Goal: Task Accomplishment & Management: Complete application form

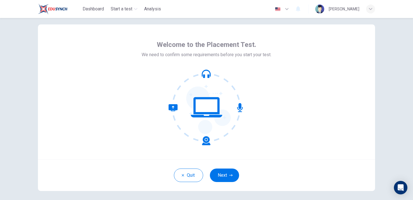
scroll to position [18, 0]
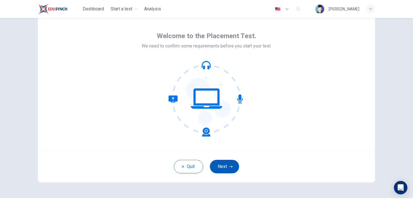
click at [222, 164] on button "Next" at bounding box center [224, 166] width 29 height 13
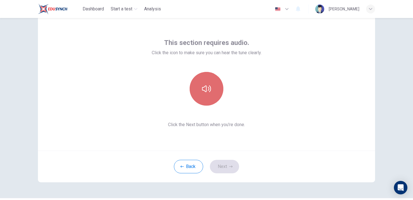
click at [202, 88] on icon "button" at bounding box center [206, 88] width 9 height 7
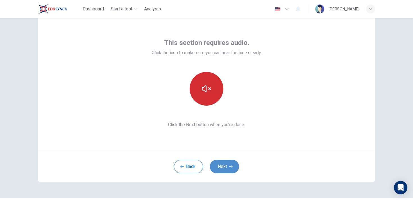
click at [222, 166] on button "Next" at bounding box center [224, 166] width 29 height 13
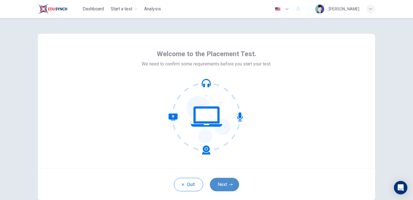
click at [227, 183] on button "Next" at bounding box center [224, 184] width 29 height 13
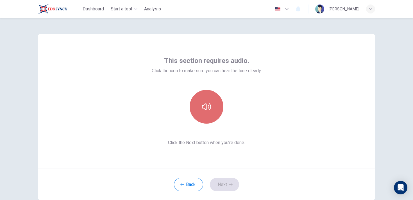
click at [202, 93] on button "button" at bounding box center [206, 107] width 34 height 34
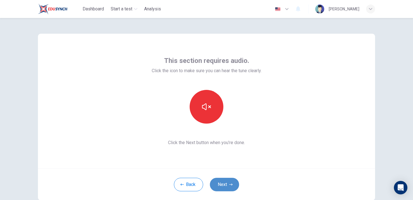
click at [223, 185] on button "Next" at bounding box center [224, 184] width 29 height 13
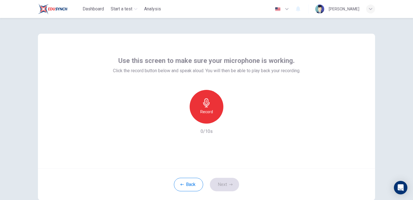
click at [206, 104] on icon "button" at bounding box center [206, 102] width 6 height 9
click at [233, 120] on icon "button" at bounding box center [232, 119] width 6 height 6
click at [224, 188] on button "Next" at bounding box center [224, 184] width 29 height 13
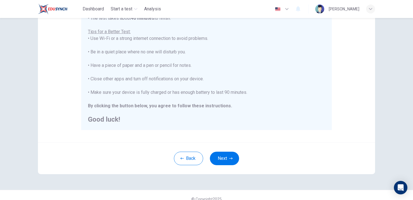
scroll to position [112, 0]
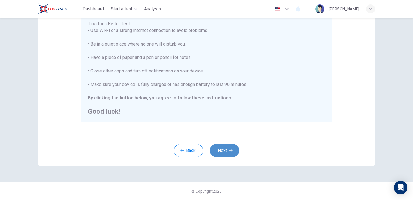
click at [232, 150] on icon "button" at bounding box center [230, 150] width 3 height 2
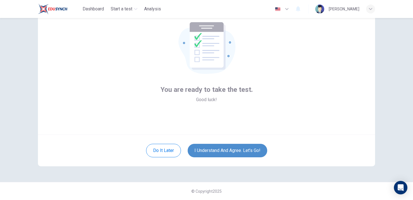
click at [232, 150] on button "I understand and agree. Let’s go!" at bounding box center [226, 150] width 79 height 13
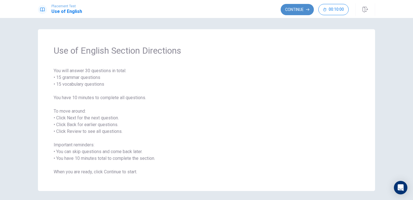
click at [290, 7] on button "Continue" at bounding box center [296, 9] width 33 height 11
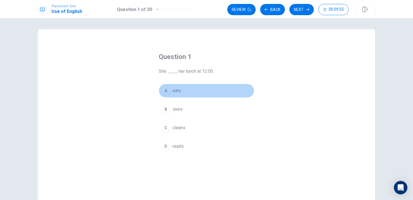
click at [165, 90] on div "A" at bounding box center [165, 90] width 9 height 9
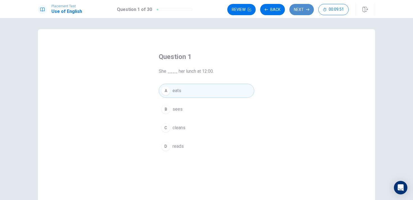
click at [297, 11] on button "Next" at bounding box center [301, 9] width 24 height 11
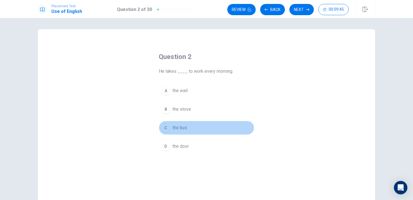
click at [164, 126] on div "C" at bounding box center [165, 127] width 9 height 9
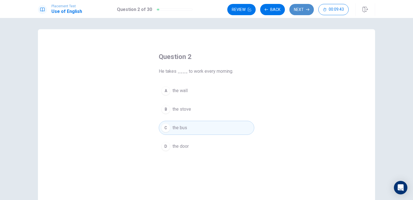
click at [300, 10] on button "Next" at bounding box center [301, 9] width 24 height 11
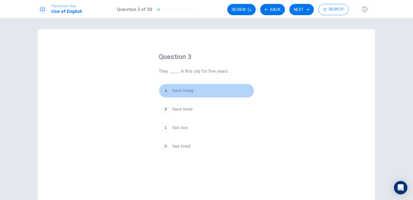
click at [167, 91] on div "A" at bounding box center [165, 90] width 9 height 9
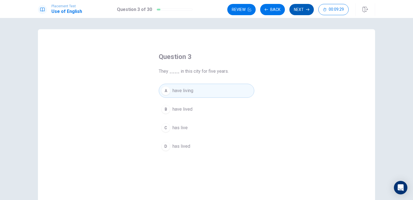
click at [299, 9] on button "Next" at bounding box center [301, 9] width 24 height 11
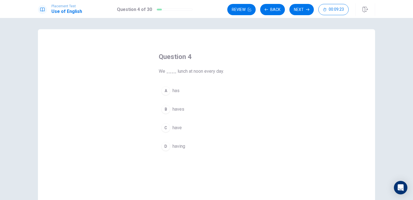
click at [163, 127] on div "C" at bounding box center [165, 127] width 9 height 9
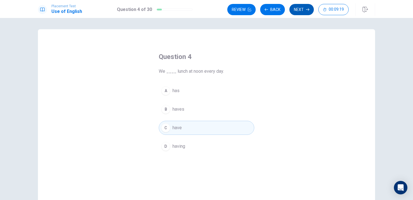
click at [300, 7] on button "Next" at bounding box center [301, 9] width 24 height 11
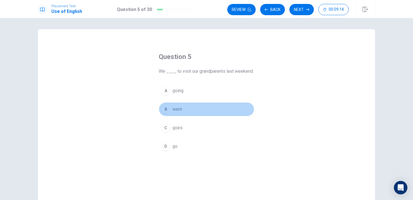
click at [167, 111] on div "B" at bounding box center [165, 109] width 9 height 9
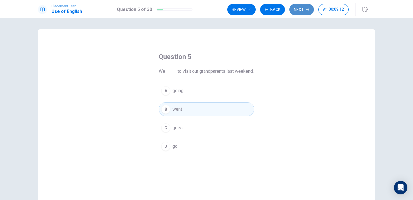
click at [297, 9] on button "Next" at bounding box center [301, 9] width 24 height 11
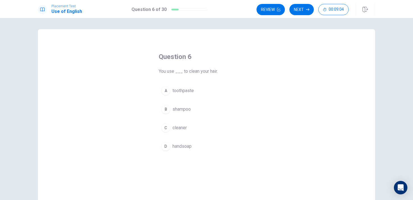
click at [165, 109] on div "B" at bounding box center [165, 109] width 9 height 9
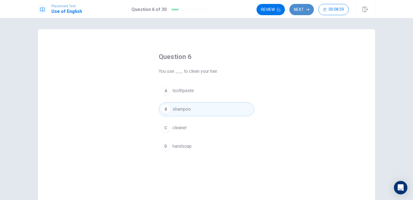
click at [305, 8] on button "Next" at bounding box center [301, 9] width 24 height 11
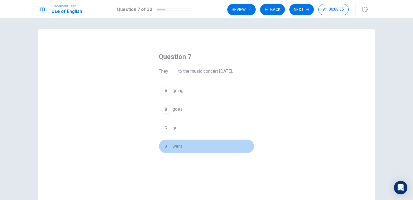
click at [166, 143] on div "D" at bounding box center [165, 146] width 9 height 9
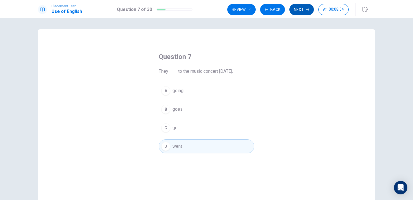
click at [300, 8] on button "Next" at bounding box center [301, 9] width 24 height 11
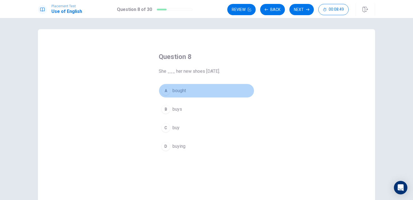
click at [166, 92] on div "A" at bounding box center [165, 90] width 9 height 9
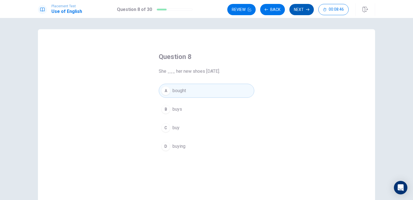
click at [303, 8] on button "Next" at bounding box center [301, 9] width 24 height 11
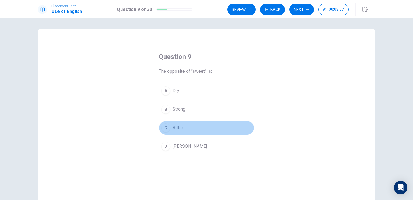
click at [164, 131] on div "C" at bounding box center [165, 127] width 9 height 9
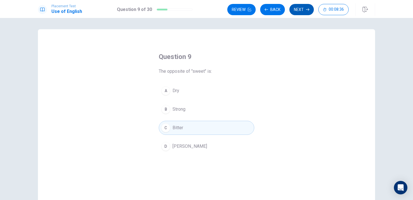
click at [302, 8] on button "Next" at bounding box center [301, 9] width 24 height 11
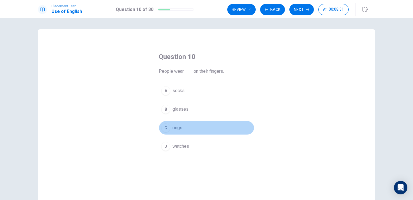
click at [166, 128] on div "C" at bounding box center [165, 127] width 9 height 9
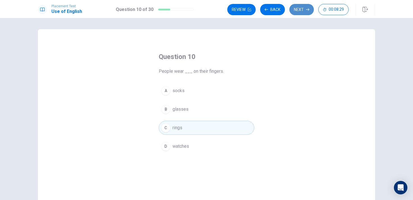
click at [299, 7] on button "Next" at bounding box center [301, 9] width 24 height 11
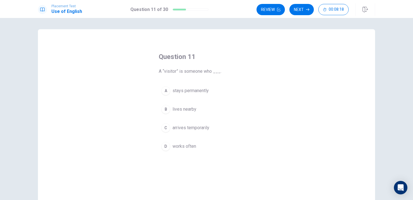
click at [166, 128] on div "C" at bounding box center [165, 127] width 9 height 9
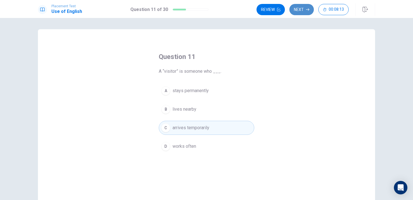
click at [300, 6] on button "Next" at bounding box center [301, 9] width 24 height 11
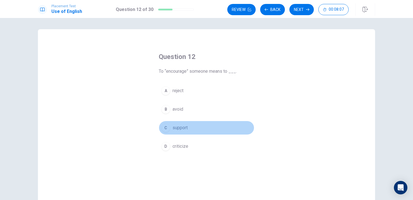
click at [164, 130] on div "C" at bounding box center [165, 127] width 9 height 9
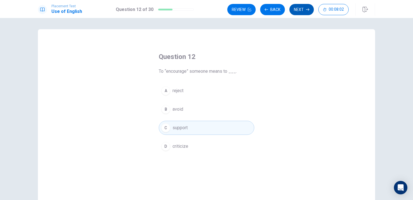
click at [303, 11] on button "Next" at bounding box center [301, 9] width 24 height 11
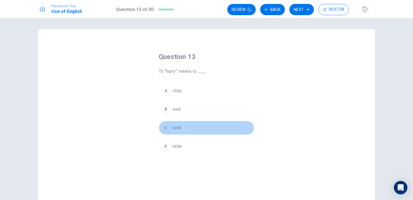
click at [165, 130] on div "C" at bounding box center [165, 127] width 9 height 9
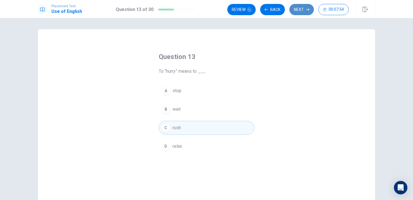
click at [301, 10] on button "Next" at bounding box center [301, 9] width 24 height 11
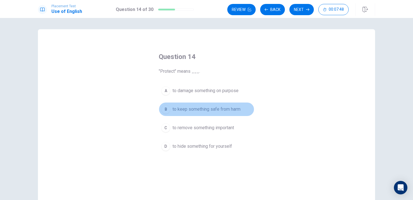
click at [165, 110] on div "B" at bounding box center [165, 109] width 9 height 9
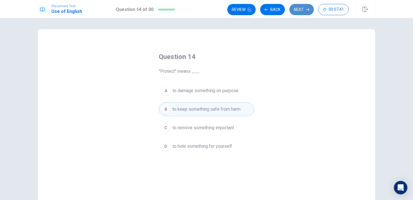
click at [304, 5] on button "Next" at bounding box center [301, 9] width 24 height 11
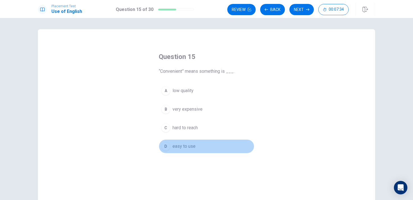
click at [166, 148] on div "D" at bounding box center [165, 146] width 9 height 9
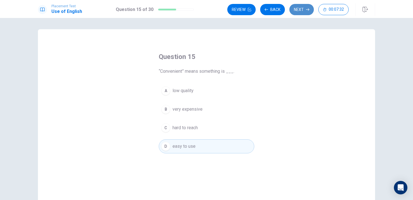
click at [301, 12] on button "Next" at bounding box center [301, 9] width 24 height 11
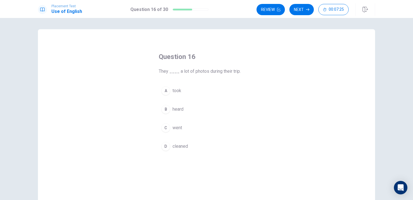
click at [166, 90] on div "A" at bounding box center [165, 90] width 9 height 9
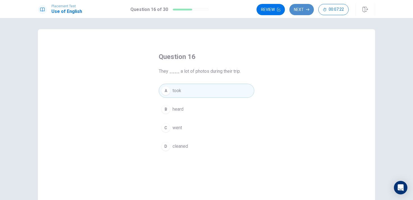
click at [301, 8] on button "Next" at bounding box center [301, 9] width 24 height 11
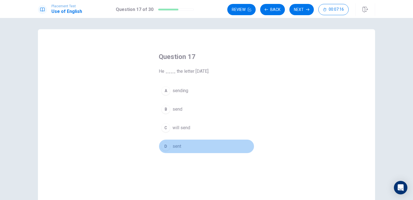
click at [165, 145] on div "D" at bounding box center [165, 146] width 9 height 9
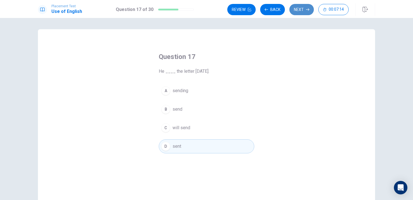
click at [299, 9] on button "Next" at bounding box center [301, 9] width 24 height 11
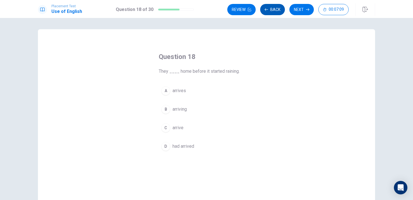
click at [274, 7] on button "Back" at bounding box center [272, 9] width 25 height 11
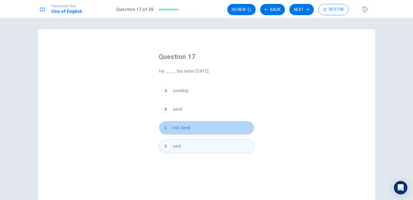
click at [164, 127] on div "C" at bounding box center [165, 127] width 9 height 9
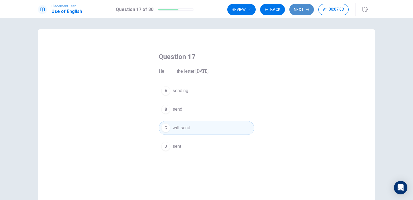
click at [302, 7] on button "Next" at bounding box center [301, 9] width 24 height 11
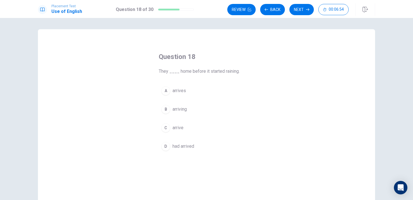
click at [166, 147] on div "D" at bounding box center [165, 146] width 9 height 9
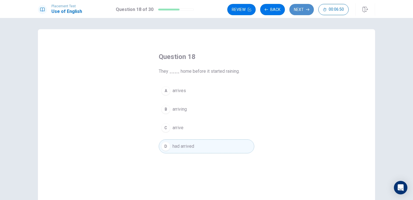
click at [300, 10] on button "Next" at bounding box center [301, 9] width 24 height 11
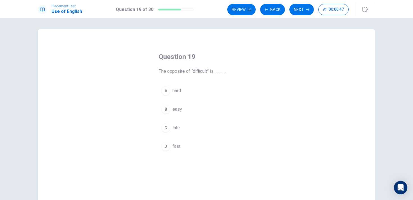
click at [163, 110] on div "B" at bounding box center [165, 109] width 9 height 9
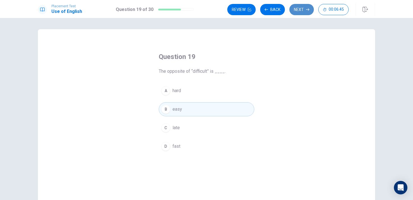
click at [299, 11] on button "Next" at bounding box center [301, 9] width 24 height 11
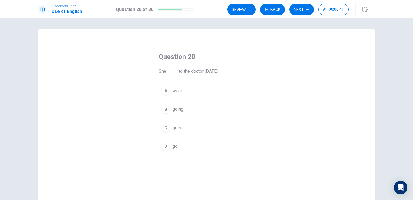
click at [167, 91] on div "A" at bounding box center [165, 90] width 9 height 9
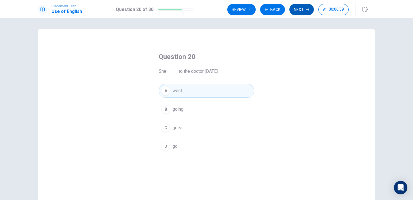
click at [299, 8] on button "Next" at bounding box center [301, 9] width 24 height 11
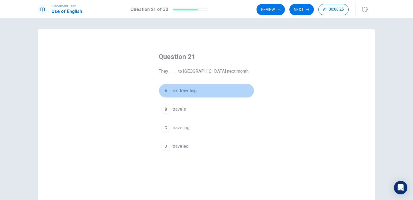
click at [166, 88] on div "A" at bounding box center [165, 90] width 9 height 9
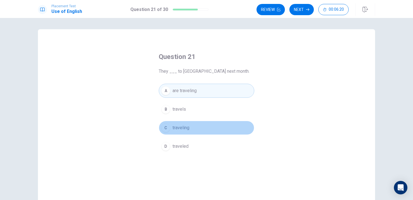
click at [166, 130] on div "C" at bounding box center [165, 127] width 9 height 9
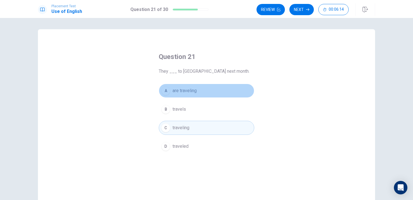
click at [167, 90] on div "A" at bounding box center [165, 90] width 9 height 9
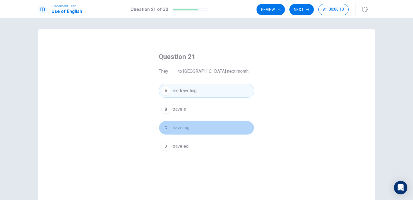
click at [165, 127] on div "C" at bounding box center [165, 127] width 9 height 9
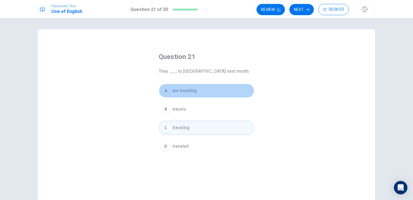
click at [168, 89] on div "A" at bounding box center [165, 90] width 9 height 9
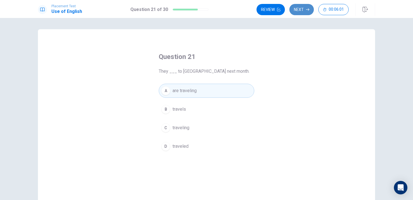
click at [305, 8] on button "Next" at bounding box center [301, 9] width 24 height 11
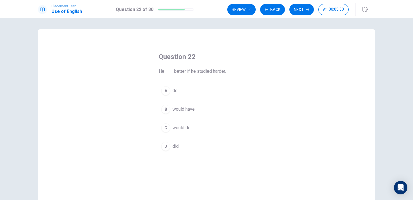
click at [166, 126] on div "C" at bounding box center [165, 127] width 9 height 9
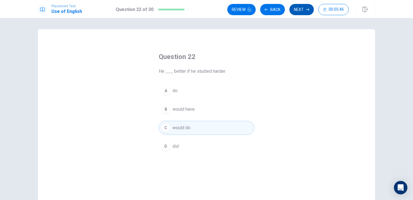
click at [303, 5] on button "Next" at bounding box center [301, 9] width 24 height 11
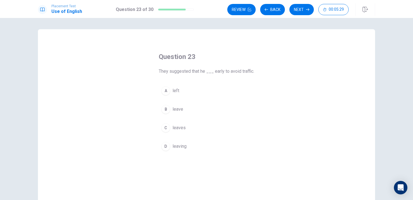
click at [166, 95] on button "A left" at bounding box center [206, 91] width 95 height 14
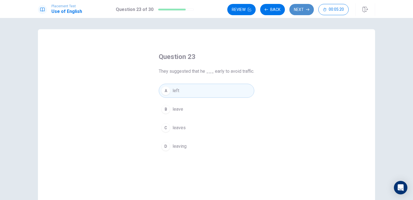
click at [301, 8] on button "Next" at bounding box center [301, 9] width 24 height 11
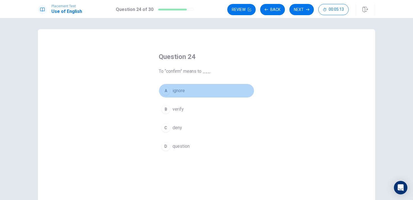
click at [164, 88] on div "A" at bounding box center [165, 90] width 9 height 9
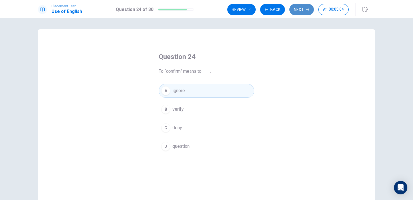
click at [302, 12] on button "Next" at bounding box center [301, 9] width 24 height 11
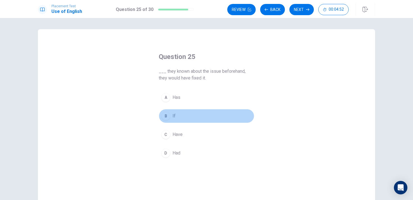
click at [165, 116] on div "B" at bounding box center [165, 115] width 9 height 9
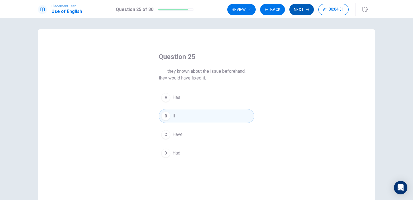
click at [305, 8] on button "Next" at bounding box center [301, 9] width 24 height 11
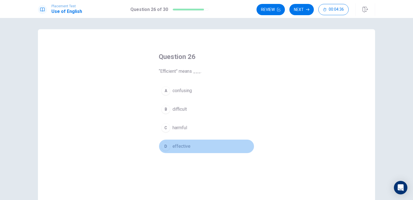
click at [164, 145] on div "D" at bounding box center [165, 146] width 9 height 9
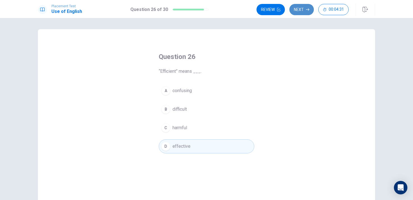
click at [306, 9] on icon "button" at bounding box center [307, 9] width 3 height 3
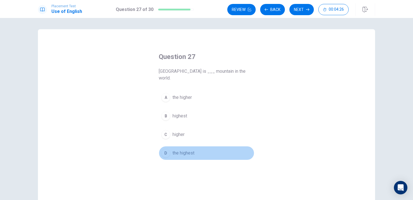
click at [165, 148] on div "D" at bounding box center [165, 152] width 9 height 9
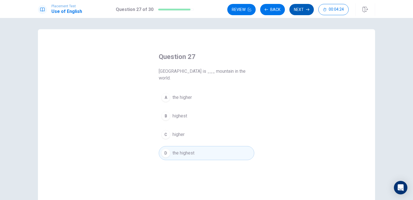
click at [300, 7] on button "Next" at bounding box center [301, 9] width 24 height 11
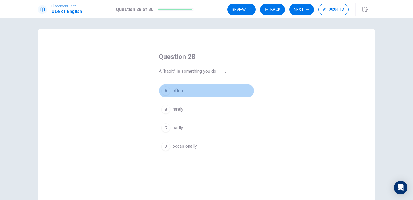
click at [165, 91] on div "A" at bounding box center [165, 90] width 9 height 9
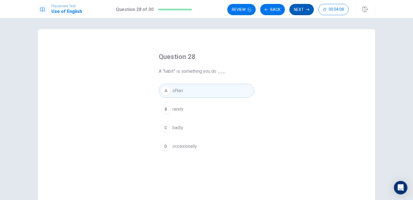
click at [306, 10] on icon "button" at bounding box center [307, 9] width 3 height 3
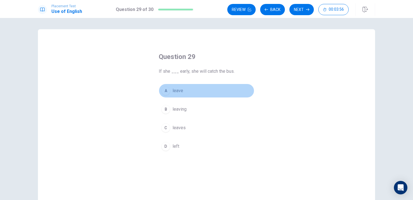
click at [166, 92] on div "A" at bounding box center [165, 90] width 9 height 9
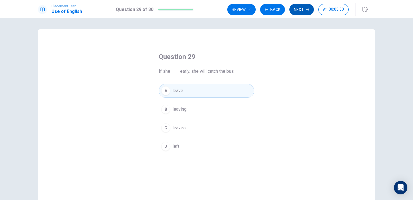
click at [305, 7] on button "Next" at bounding box center [301, 9] width 24 height 11
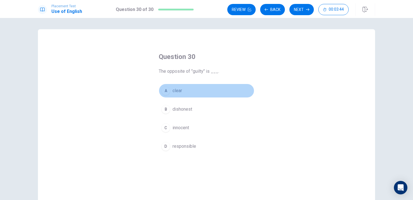
click at [166, 92] on div "A" at bounding box center [165, 90] width 9 height 9
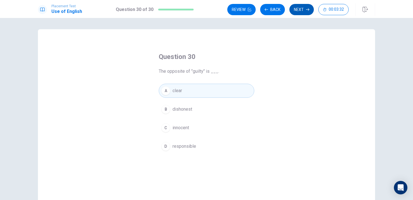
click at [304, 10] on button "Next" at bounding box center [301, 9] width 24 height 11
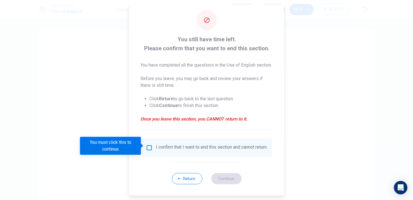
scroll to position [16, 0]
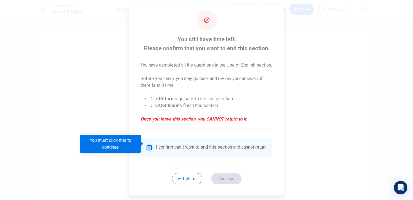
click at [147, 144] on input "You must click this to continue" at bounding box center [149, 147] width 7 height 7
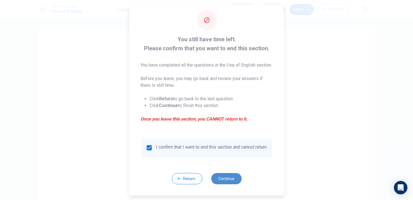
click at [223, 176] on button "Continue" at bounding box center [226, 178] width 30 height 11
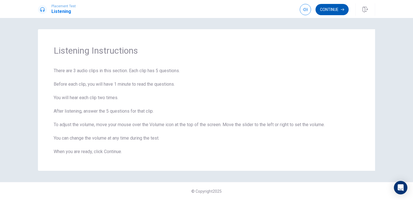
click at [322, 6] on button "Continue" at bounding box center [331, 9] width 33 height 11
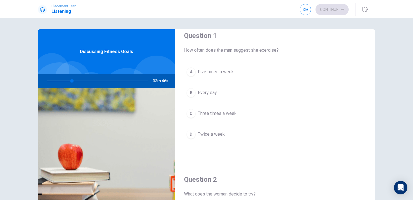
scroll to position [0, 0]
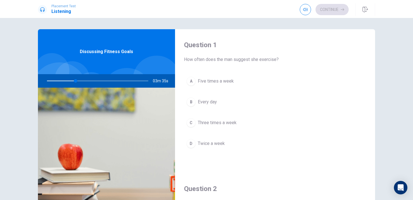
click at [230, 73] on div "Question 1 How often does the man suggest she exercise? A Five times a week B E…" at bounding box center [275, 101] width 200 height 144
click at [195, 121] on button "C Three times a week" at bounding box center [275, 123] width 182 height 14
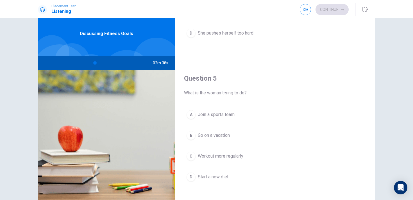
scroll to position [19, 0]
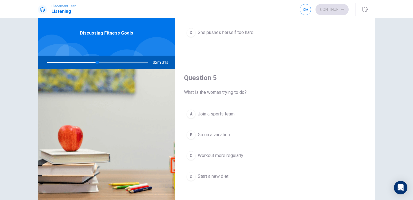
click at [191, 156] on div "C" at bounding box center [190, 155] width 9 height 9
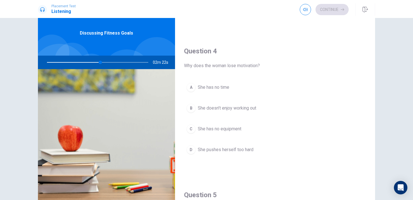
scroll to position [405, 0]
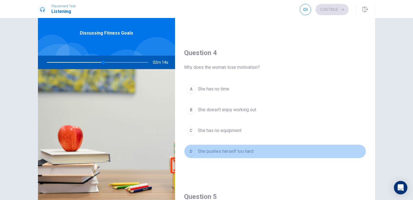
click at [191, 150] on div "D" at bounding box center [190, 151] width 9 height 9
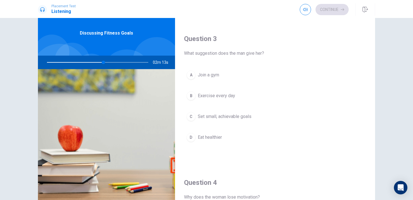
scroll to position [241, 0]
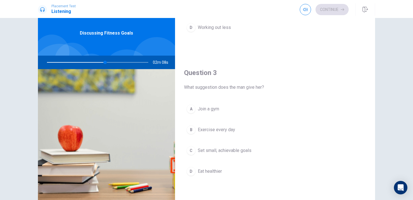
click at [184, 147] on div "A Join a gym B Exercise every day C Set small, achievable goals D Eat healthier" at bounding box center [275, 146] width 182 height 88
click at [188, 147] on div "C" at bounding box center [190, 150] width 9 height 9
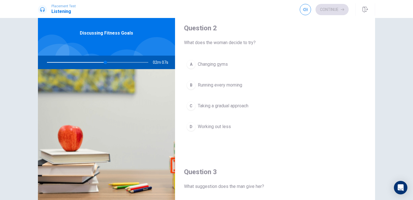
scroll to position [116, 0]
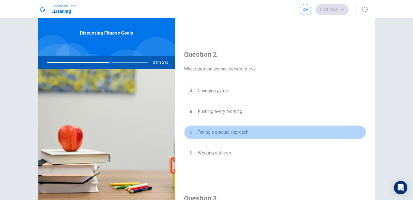
click at [189, 132] on div "C" at bounding box center [190, 132] width 9 height 9
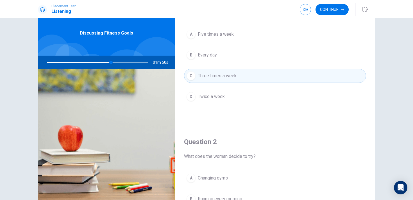
scroll to position [0, 0]
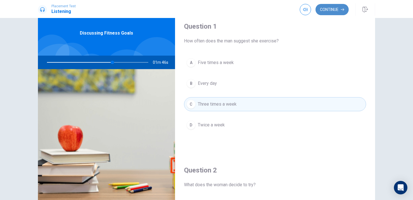
click at [329, 9] on button "Continue" at bounding box center [331, 9] width 33 height 11
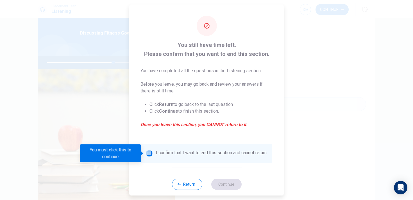
click at [146, 150] on input "You must click this to continue" at bounding box center [149, 153] width 7 height 7
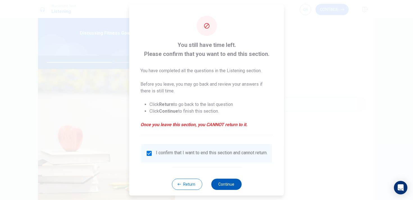
click at [234, 186] on button "Continue" at bounding box center [226, 184] width 30 height 11
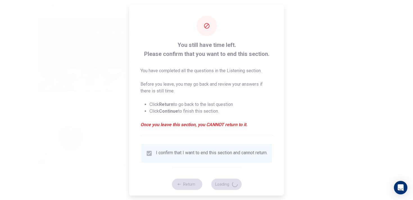
type input "66"
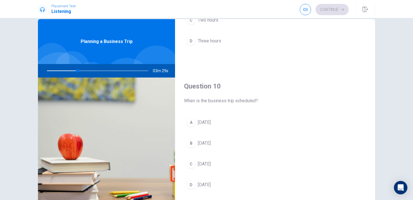
scroll to position [12, 0]
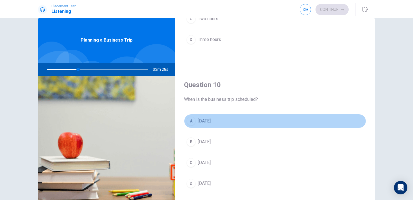
click at [192, 123] on div "A" at bounding box center [190, 120] width 9 height 9
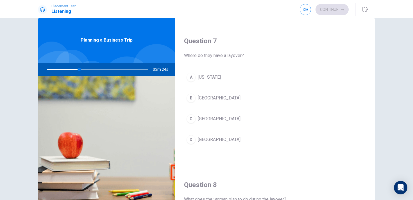
scroll to position [137, 0]
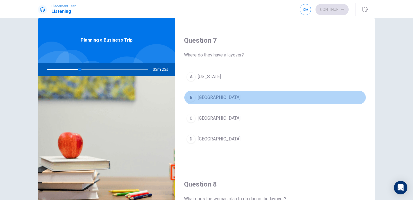
click at [187, 96] on div "B" at bounding box center [190, 97] width 9 height 9
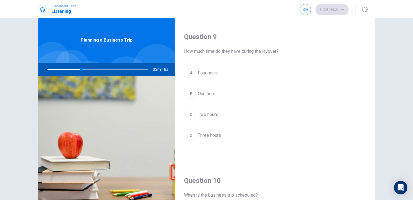
scroll to position [425, 0]
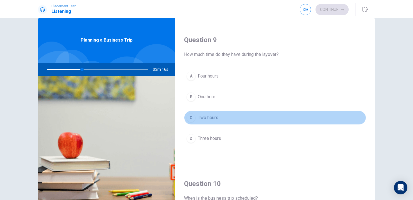
click at [190, 117] on div "C" at bounding box center [190, 117] width 9 height 9
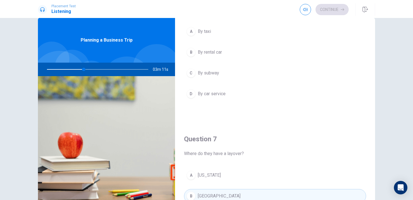
scroll to position [0, 0]
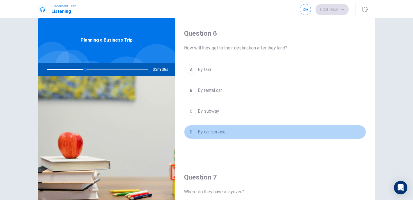
click at [193, 133] on div "D" at bounding box center [190, 131] width 9 height 9
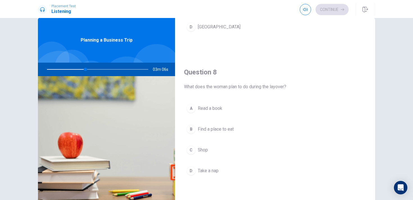
scroll to position [254, 0]
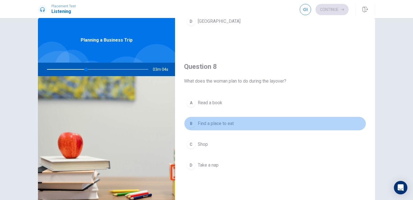
click at [210, 122] on span "Find a place to eat" at bounding box center [216, 123] width 36 height 7
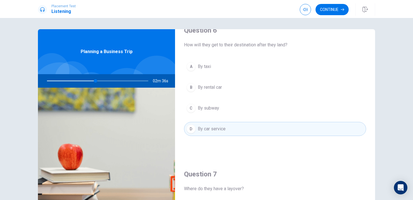
scroll to position [0, 0]
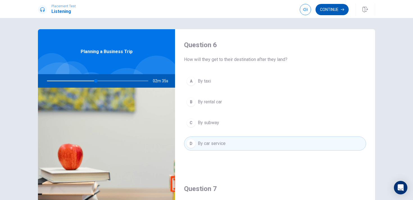
click at [329, 8] on button "Continue" at bounding box center [331, 9] width 33 height 11
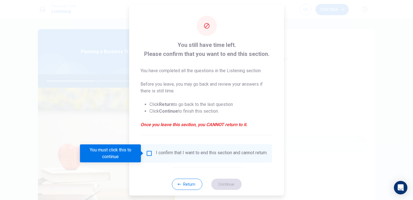
click at [148, 151] on input "You must click this to continue" at bounding box center [149, 153] width 7 height 7
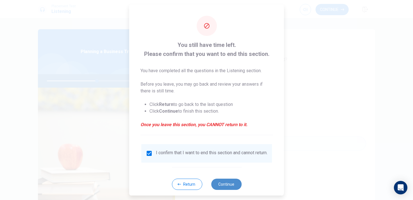
click at [233, 187] on button "Continue" at bounding box center [226, 184] width 30 height 11
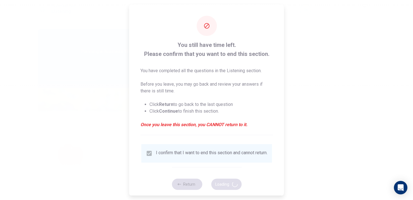
type input "50"
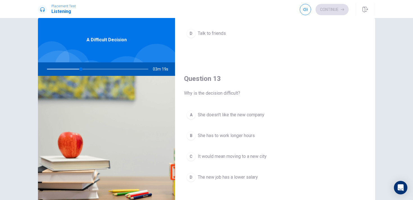
scroll to position [248, 0]
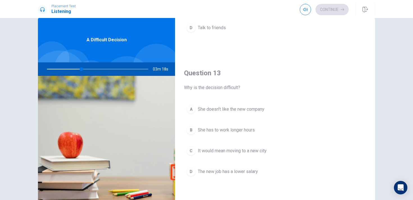
click at [192, 147] on div "C" at bounding box center [190, 150] width 9 height 9
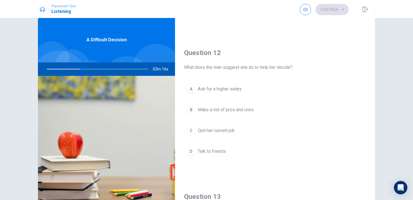
scroll to position [123, 0]
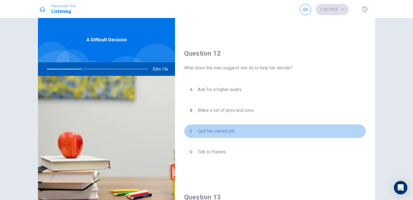
click at [212, 129] on span "Quit her current job" at bounding box center [216, 131] width 37 height 7
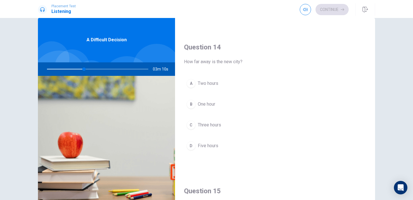
scroll to position [418, 0]
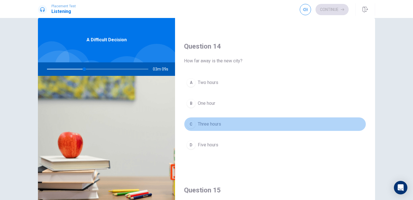
click at [193, 123] on div "C" at bounding box center [190, 124] width 9 height 9
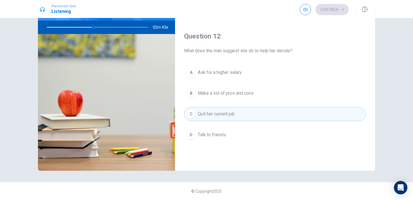
scroll to position [102, 0]
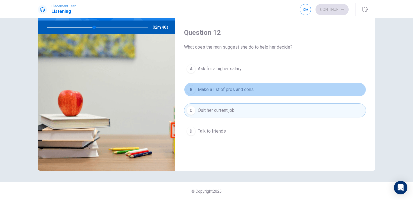
click at [224, 86] on button "B Make a list of pros and cons" at bounding box center [275, 90] width 182 height 14
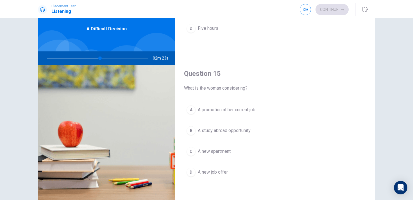
scroll to position [25, 0]
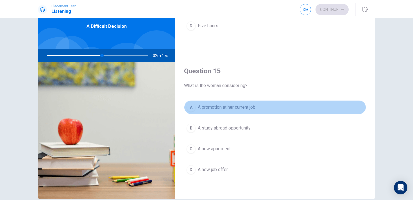
click at [198, 105] on span "A promotion at her current job" at bounding box center [227, 107] width 58 height 7
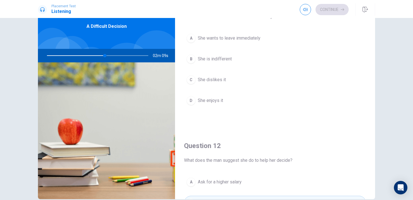
scroll to position [0, 0]
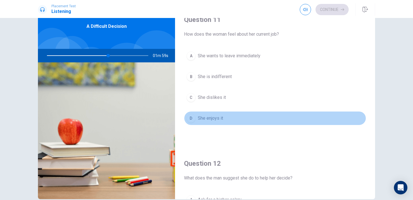
click at [208, 119] on span "She enjoys it" at bounding box center [210, 118] width 25 height 7
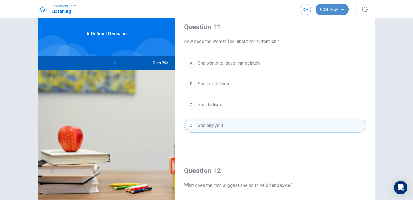
click at [330, 7] on button "Continue" at bounding box center [331, 9] width 33 height 11
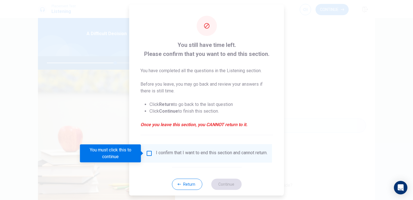
click at [150, 153] on input "You must click this to continue" at bounding box center [149, 153] width 7 height 7
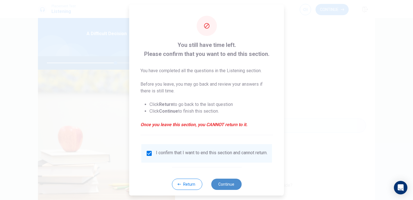
click at [226, 184] on button "Continue" at bounding box center [226, 184] width 30 height 11
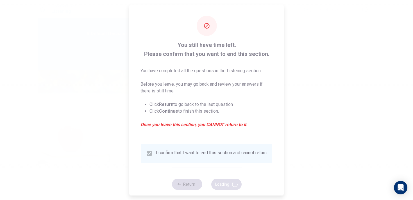
type input "69"
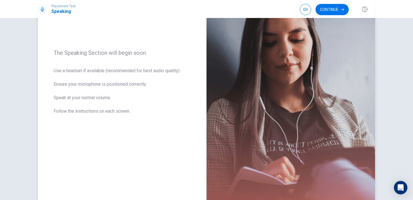
scroll to position [73, 0]
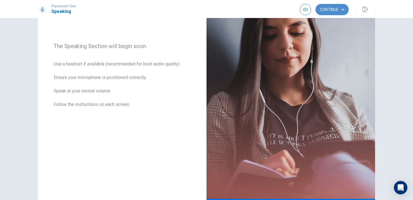
click at [329, 10] on button "Continue" at bounding box center [331, 9] width 33 height 11
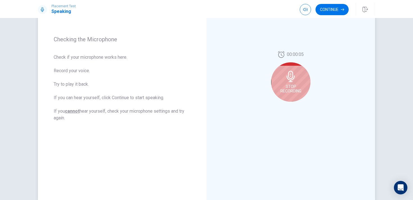
click at [286, 80] on icon at bounding box center [290, 76] width 11 height 11
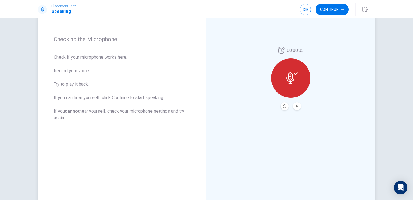
click at [286, 80] on icon at bounding box center [291, 77] width 11 height 11
click at [296, 104] on icon "Play Audio" at bounding box center [296, 105] width 3 height 3
click at [283, 106] on icon "Record Again" at bounding box center [284, 105] width 3 height 3
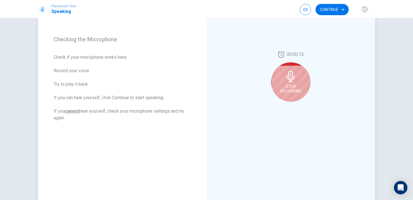
click at [294, 79] on icon at bounding box center [290, 76] width 11 height 11
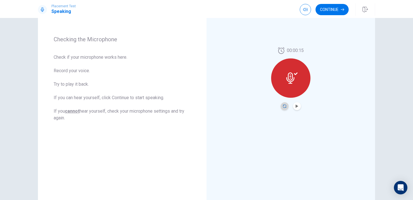
click at [284, 106] on icon "Record Again" at bounding box center [284, 105] width 3 height 3
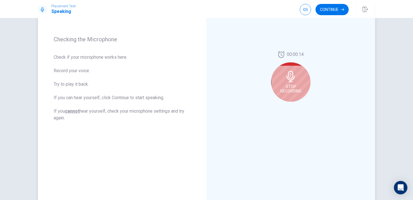
click at [288, 90] on span "Stop Recording" at bounding box center [290, 88] width 21 height 9
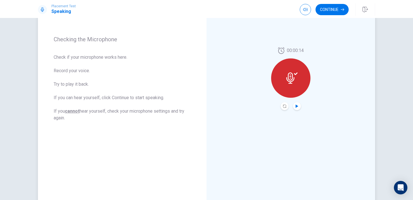
click at [296, 104] on icon "Play Audio" at bounding box center [296, 105] width 3 height 3
click at [298, 105] on button "Play Audio" at bounding box center [297, 106] width 8 height 8
click at [332, 9] on button "Continue" at bounding box center [331, 9] width 33 height 11
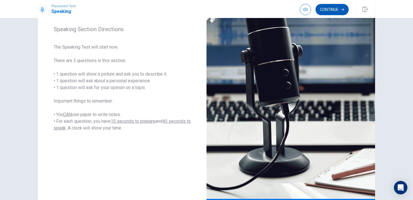
click at [326, 9] on button "Continue" at bounding box center [331, 9] width 33 height 11
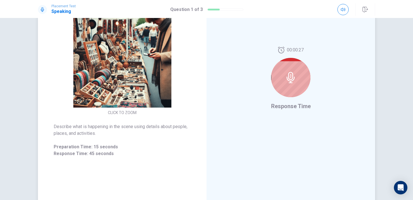
click at [287, 86] on div at bounding box center [290, 77] width 39 height 39
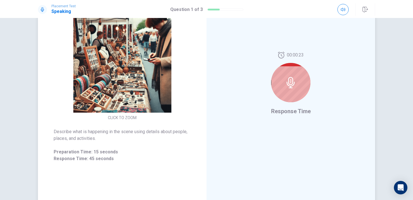
scroll to position [65, 0]
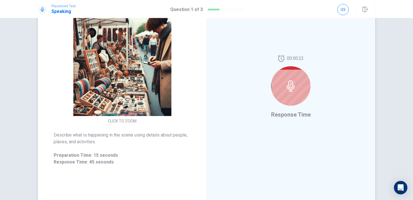
click at [287, 76] on div at bounding box center [290, 85] width 39 height 39
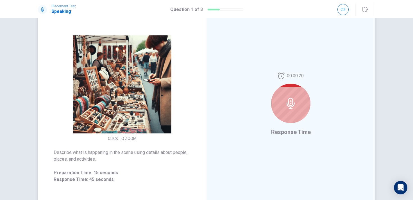
scroll to position [46, 0]
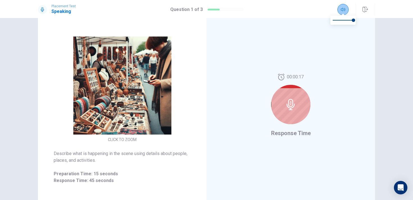
click at [338, 11] on button "button" at bounding box center [342, 9] width 11 height 11
click at [319, 26] on div "00:00:15 Response Time" at bounding box center [290, 105] width 168 height 245
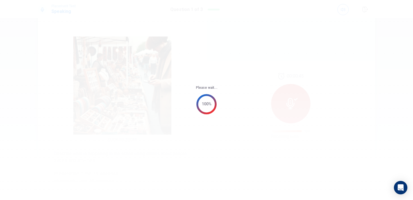
scroll to position [0, 0]
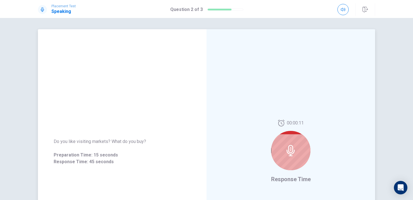
click at [301, 134] on div at bounding box center [290, 150] width 39 height 39
click at [287, 155] on icon at bounding box center [290, 150] width 11 height 11
click at [287, 149] on icon at bounding box center [290, 150] width 11 height 11
click at [293, 151] on icon at bounding box center [290, 150] width 11 height 11
drag, startPoint x: 292, startPoint y: 150, endPoint x: 308, endPoint y: 75, distance: 76.7
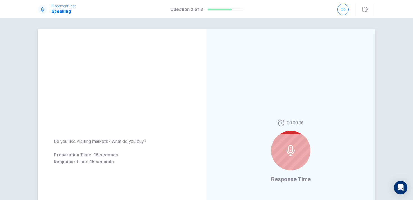
click at [308, 75] on div "00:00:06 Response Time" at bounding box center [290, 151] width 168 height 245
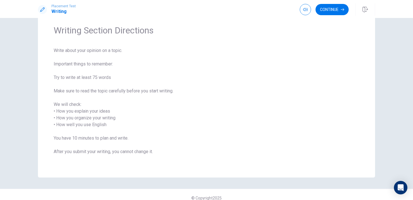
scroll to position [19, 0]
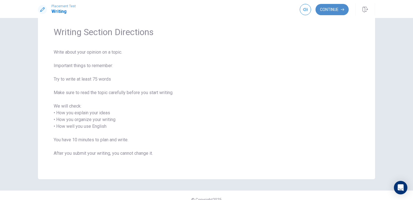
click at [337, 5] on button "Continue" at bounding box center [331, 9] width 33 height 11
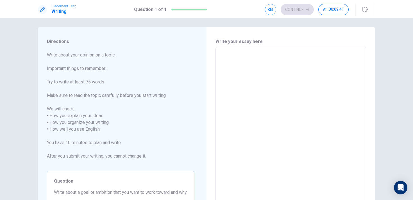
scroll to position [0, 0]
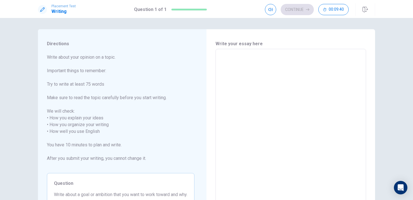
click at [223, 100] on textarea at bounding box center [290, 128] width 143 height 149
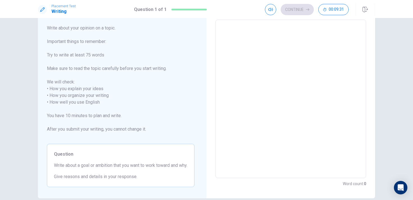
type textarea "m"
type textarea "x"
type textarea "my"
type textarea "x"
type textarea "m"
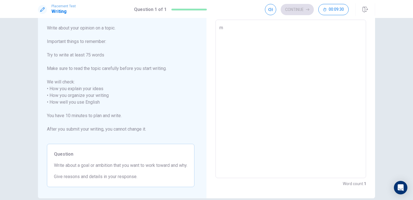
type textarea "x"
type textarea "m"
type textarea "x"
type textarea "my"
type textarea "x"
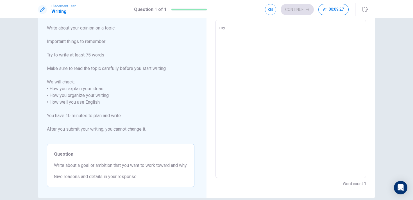
type textarea "my"
type textarea "x"
type textarea "my g"
type textarea "x"
type textarea "my go"
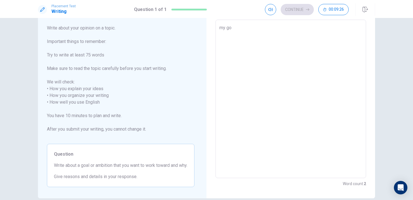
type textarea "x"
type textarea "my goa"
type textarea "x"
type textarea "my goal"
type textarea "x"
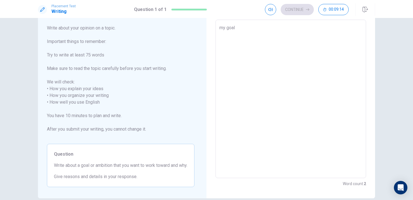
type textarea "my goa"
type textarea "x"
type textarea "my go"
type textarea "x"
type textarea "my g"
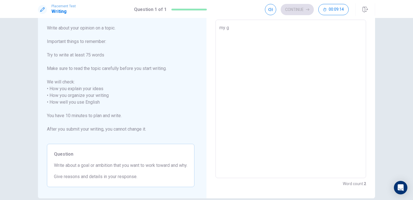
type textarea "x"
type textarea "my"
type textarea "x"
type textarea "my"
type textarea "x"
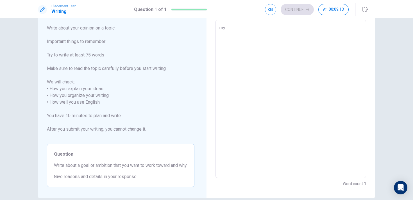
type textarea "m"
type textarea "x"
type textarea "M"
type textarea "x"
type textarea "My"
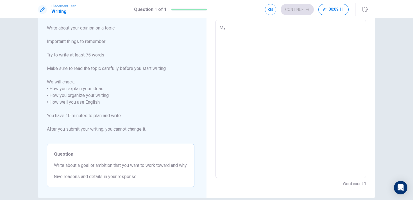
type textarea "x"
type textarea "My"
type textarea "x"
type textarea "My g"
type textarea "x"
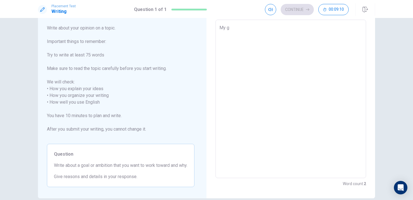
type textarea "My go"
type textarea "x"
type textarea "My goa"
type textarea "x"
type textarea "My goal"
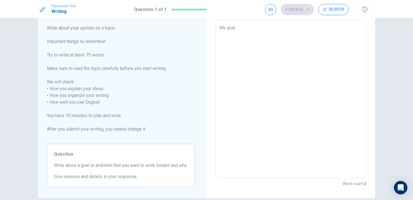
type textarea "x"
type textarea "My goal"
type textarea "x"
type textarea "My goal t"
type textarea "x"
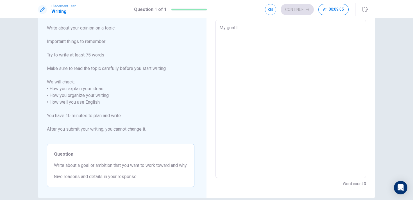
type textarea "My goal th"
type textarea "x"
type textarea "My goal tha"
type textarea "x"
type textarea "My goal that"
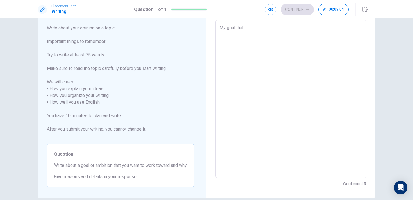
type textarea "x"
type textarea "My goal that"
type textarea "x"
type textarea "My goal that I"
type textarea "x"
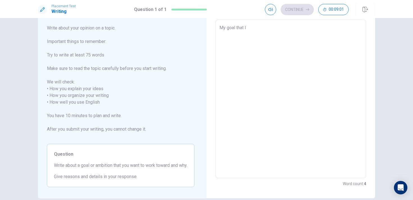
type textarea "My goal that I"
type textarea "x"
type textarea "My goal that I w"
type textarea "x"
type textarea "My goal that I wa"
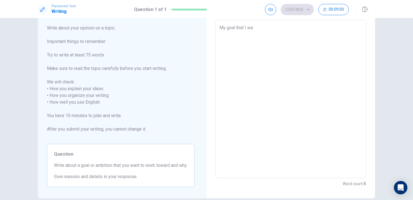
type textarea "x"
type textarea "My goal that I wan"
type textarea "x"
type textarea "My goal that I wany"
type textarea "x"
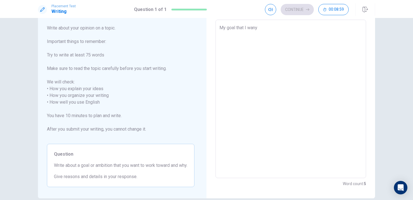
type textarea "My goal that I wany"
type textarea "x"
type textarea "My goal that I wany y"
type textarea "x"
type textarea "My goal that I wany yo"
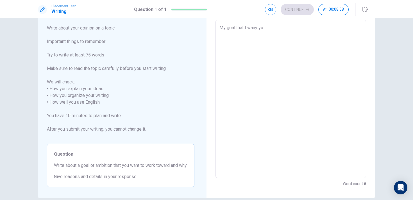
type textarea "x"
type textarea "My goal that I wany yo"
type textarea "x"
type textarea "My goal that I wany yo w"
type textarea "x"
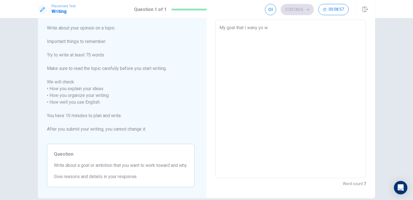
type textarea "My goal that I wany yo wo"
type textarea "x"
type textarea "My goal that I wany yo wor"
type textarea "x"
type textarea "My goal that I wany yo work"
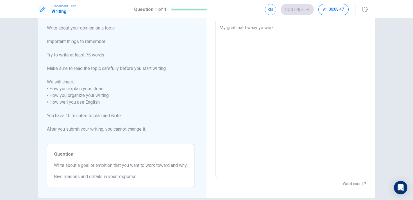
type textarea "x"
type textarea "My goal that I wany yo work"
type textarea "x"
type textarea "My goal that I wany yo work t"
type textarea "x"
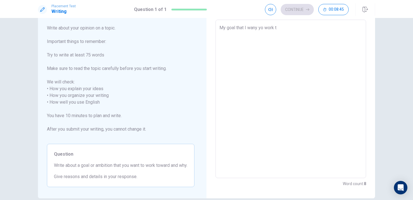
type textarea "My goal that I wany yo work to"
type textarea "x"
type textarea "My goal that I wany yo work tow"
type textarea "x"
type textarea "My goal that I wany yo work towa"
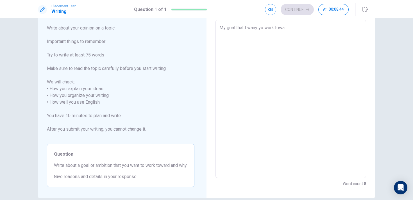
type textarea "x"
type textarea "My goal that I wany yo work towar"
type textarea "x"
type textarea "My goal that I wany yo work toward"
type textarea "x"
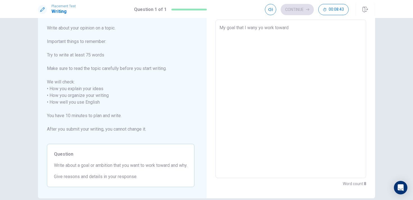
type textarea "My goal that I wany yo work toward"
type textarea "x"
type textarea "My goal that I wany yo work toward i"
type textarea "x"
type textarea "My goal that I wany yo work toward is"
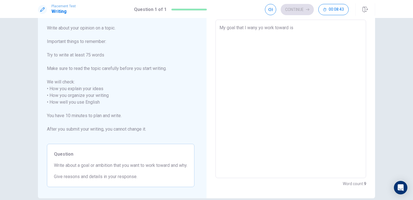
type textarea "x"
type textarea "My goal that I wany yo work toward is"
type textarea "x"
click at [258, 27] on textarea "My goal that I wany yo work toward is" at bounding box center [290, 98] width 143 height 149
type textarea "My goal that I wan yo work toward is"
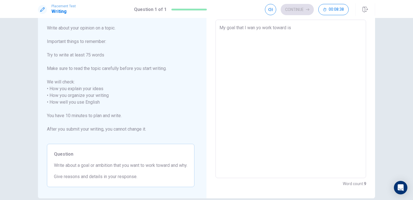
type textarea "x"
type textarea "My goal that I want yo work toward is"
type textarea "x"
click at [260, 28] on textarea "My goal that I want yo work toward is" at bounding box center [290, 98] width 143 height 149
type textarea "My goal that I want o work toward is"
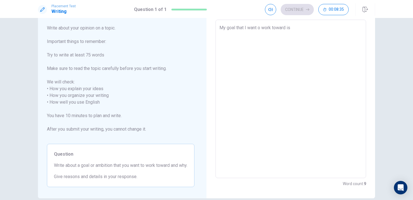
type textarea "x"
type textarea "My goal that I want to work toward is"
click at [302, 31] on textarea "My goal that I want to work toward is" at bounding box center [290, 98] width 143 height 149
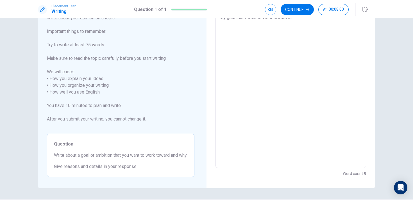
scroll to position [4, 0]
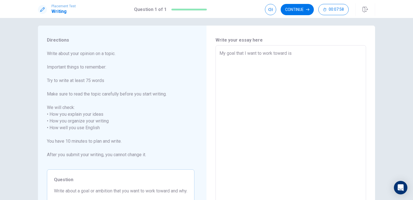
type textarea "x"
type textarea "My goal that I want to work toward is"
type textarea "x"
type textarea "My goal that I want to work toward i"
type textarea "x"
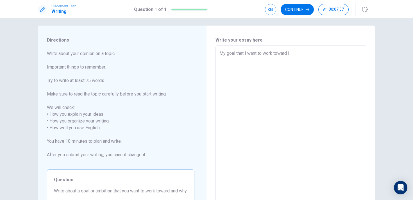
type textarea "My goal that I want to work toward"
type textarea "x"
type textarea "My goal that I want to work toward"
type textarea "x"
type textarea "My goal that I want to work towar"
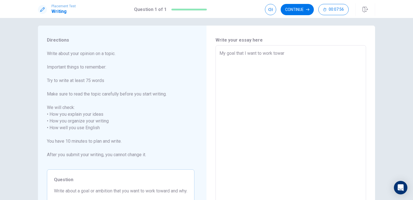
type textarea "x"
type textarea "My goal that I want to work towa"
type textarea "x"
type textarea "My goal that I want to work tow"
type textarea "x"
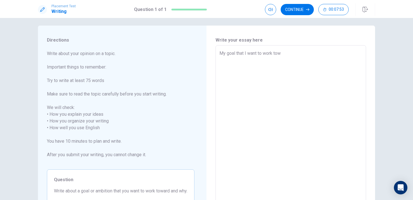
type textarea "My goal that I want to work to"
type textarea "x"
type textarea "My goal that I want to work t"
type textarea "x"
type textarea "My goal that I want to work"
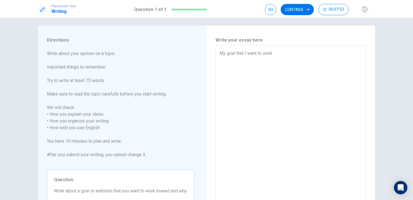
type textarea "x"
type textarea "My goal that I want to work"
type textarea "x"
type textarea "My goal that I want to wor"
type textarea "x"
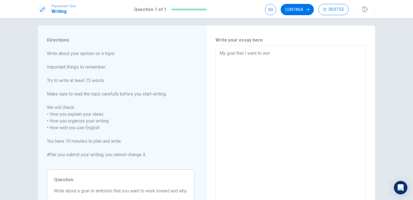
type textarea "My goal that I want to wo"
type textarea "x"
type textarea "My goal that I want to w"
type textarea "x"
type textarea "My goal that I want to"
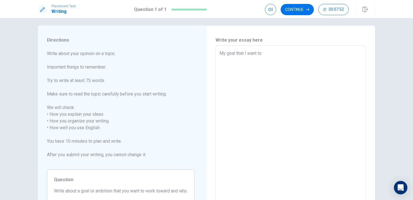
type textarea "x"
type textarea "My goal that I want to"
type textarea "x"
type textarea "My goal that I want t"
type textarea "x"
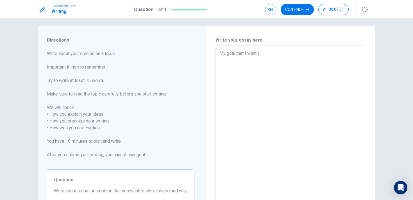
type textarea "My goal that I want"
type textarea "x"
type textarea "My goal that I want"
type textarea "x"
type textarea "My goal that I wan"
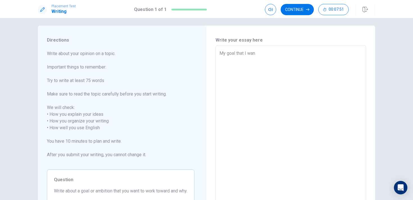
type textarea "x"
type textarea "My goal that I wa"
type textarea "x"
type textarea "My goal that I w"
type textarea "x"
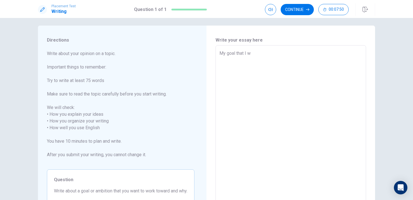
type textarea "My goal that I"
type textarea "x"
type textarea "My goal that I"
type textarea "x"
type textarea "My goal that"
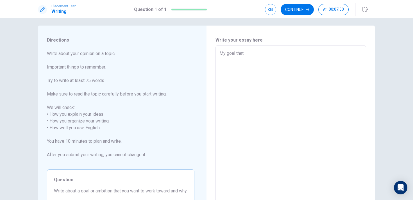
type textarea "x"
type textarea "My goal that"
type textarea "x"
type textarea "My goal tha"
type textarea "x"
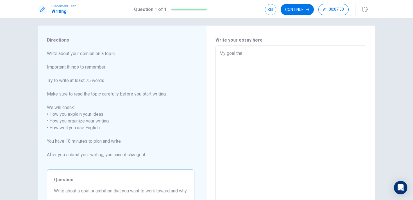
type textarea "My goal th"
type textarea "x"
type textarea "My goal t"
type textarea "x"
type textarea "My goal"
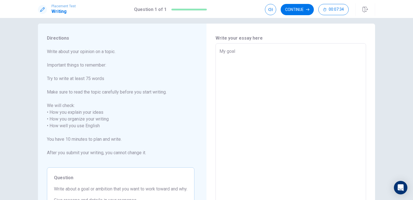
scroll to position [6, 0]
type textarea "x"
type textarea "My goal"
type textarea "x"
type textarea "My goal t"
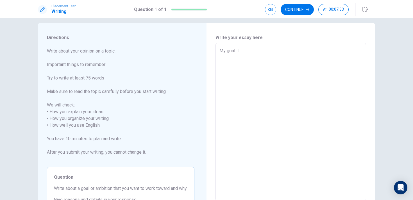
type textarea "x"
type textarea "My goal th"
type textarea "x"
type textarea "My goal tha"
type textarea "x"
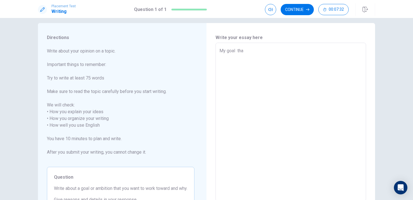
type textarea "My goal that"
type textarea "x"
type textarea "My goal that"
type textarea "x"
type textarea "My goal that I"
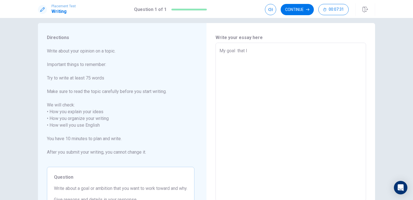
type textarea "x"
type textarea "My goal that I"
type textarea "x"
type textarea "My goal that I w"
type textarea "x"
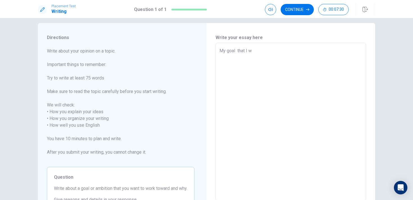
type textarea "My goal that I wa"
type textarea "x"
type textarea "My goal that I wan"
click at [218, 51] on div "My goal that I want to work toward is to be curious because if i had x ​" at bounding box center [290, 122] width 150 height 158
click at [222, 50] on textarea "My goal that I want to work toward is to be curious because if i had" at bounding box center [290, 121] width 143 height 149
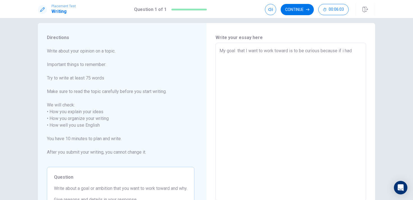
click at [225, 50] on textarea "My goal that I want to work toward is to be curious because if i had" at bounding box center [290, 121] width 143 height 149
click at [335, 51] on textarea "i don't have goal yet but goal that I want to work toward is to be curious beca…" at bounding box center [290, 121] width 143 height 149
click at [221, 51] on textarea "i don't have goal yet but i have to be curious because if i had" at bounding box center [290, 121] width 143 height 149
click at [253, 51] on textarea "I don't have goal yet but i have to be curious because if i had" at bounding box center [290, 121] width 143 height 149
click at [269, 52] on textarea "I don't have goal yet but i have to be curious because if i had" at bounding box center [290, 121] width 143 height 149
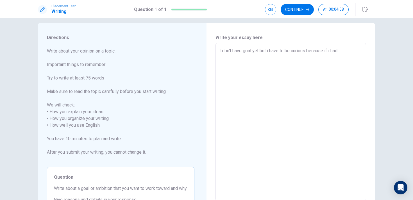
click at [268, 51] on textarea "I don't have goal yet but i have to be curious because if i had" at bounding box center [290, 121] width 143 height 149
click at [278, 50] on textarea "I don't have goal yet but I have to be curious because if i had" at bounding box center [290, 121] width 143 height 149
click at [290, 50] on textarea "I don't have goal yet but I want to be curious because if i had" at bounding box center [290, 121] width 143 height 149
click at [307, 50] on textarea "I don't have goal yet but I want to be curious because if i had" at bounding box center [290, 121] width 143 height 149
click at [305, 51] on textarea "I don't have goal yet but I want to be curious because if i had" at bounding box center [290, 121] width 143 height 149
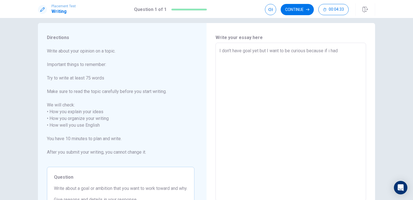
click at [303, 51] on textarea "I don't have goal yet but I want to be curious because if i had" at bounding box center [290, 121] width 143 height 149
click at [307, 50] on textarea "I don't have goal yet but I want to be curious because if i had" at bounding box center [290, 121] width 143 height 149
click at [306, 51] on textarea "I don't have goal yet but I want to be curious because if i had" at bounding box center [290, 121] width 143 height 149
click at [342, 52] on textarea "I don't have goal yet but I want to be curious because if i had" at bounding box center [290, 121] width 143 height 149
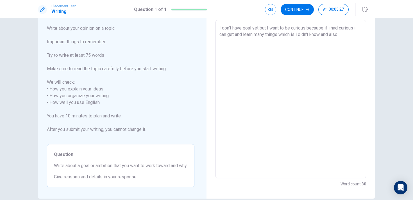
scroll to position [19, 0]
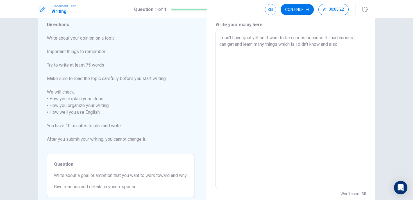
click at [307, 37] on textarea "I don't have goal yet but I want to be curious because if i had curious i can g…" at bounding box center [290, 109] width 143 height 149
click at [294, 38] on textarea "I don't have goal yet but I want to be curious and because if i had curious i c…" at bounding box center [290, 109] width 143 height 149
click at [315, 38] on textarea "I don't have goal yet but I want to be Curious and because if i had curious i c…" at bounding box center [290, 109] width 143 height 149
click at [319, 37] on textarea "I don't have goal yet but I want to be Curious and authentic because if i had c…" at bounding box center [290, 109] width 143 height 149
click at [268, 52] on textarea "I don't have goal yet but I want to be Curious and Authentic because if i had c…" at bounding box center [290, 109] width 143 height 149
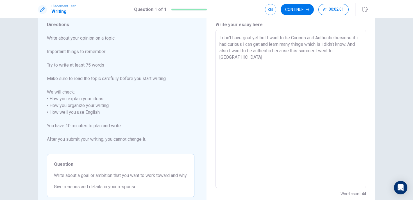
click at [344, 51] on textarea "I don't have goal yet but I want to be Curious and Authentic because if i had c…" at bounding box center [290, 109] width 143 height 149
click at [363, 47] on div "I don't have goal yet but I want to be Curious and Authentic because if i had c…" at bounding box center [290, 109] width 150 height 158
click at [360, 51] on textarea "I don't have goal yet but I want to be Curious and Authentic because if i had c…" at bounding box center [290, 109] width 143 height 149
click at [258, 57] on textarea "I don't have goal yet but I want to be Curious and Authentic because if i had c…" at bounding box center [290, 109] width 143 height 149
click at [273, 55] on textarea "I don't have goal yet but I want to be Curious and Authentic because if i had c…" at bounding box center [290, 109] width 143 height 149
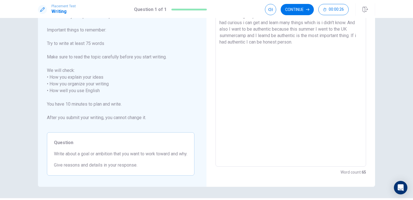
scroll to position [35, 0]
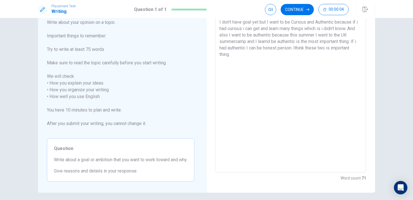
click at [299, 47] on textarea "I don't have goal yet but I want to be Curious and Authentic because if i had c…" at bounding box center [290, 93] width 143 height 149
click at [232, 55] on textarea "I don't have goal yet but I want to be Curious and Authentic because if i had c…" at bounding box center [290, 93] width 143 height 149
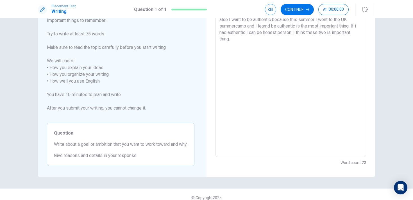
scroll to position [51, 0]
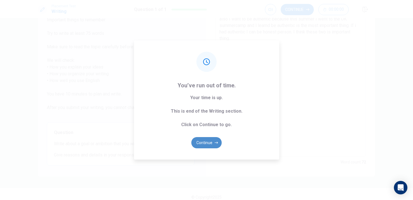
click at [204, 144] on button "Continue" at bounding box center [206, 142] width 30 height 11
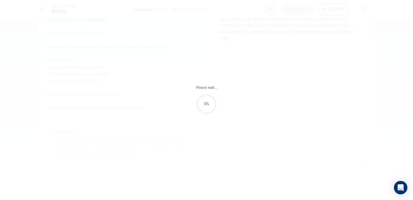
scroll to position [0, 0]
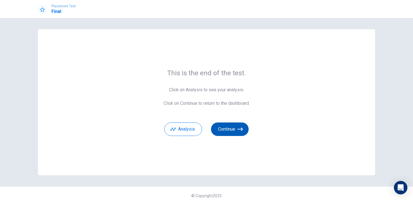
click at [237, 127] on button "Continue" at bounding box center [230, 128] width 38 height 13
